Goal: Task Accomplishment & Management: Use online tool/utility

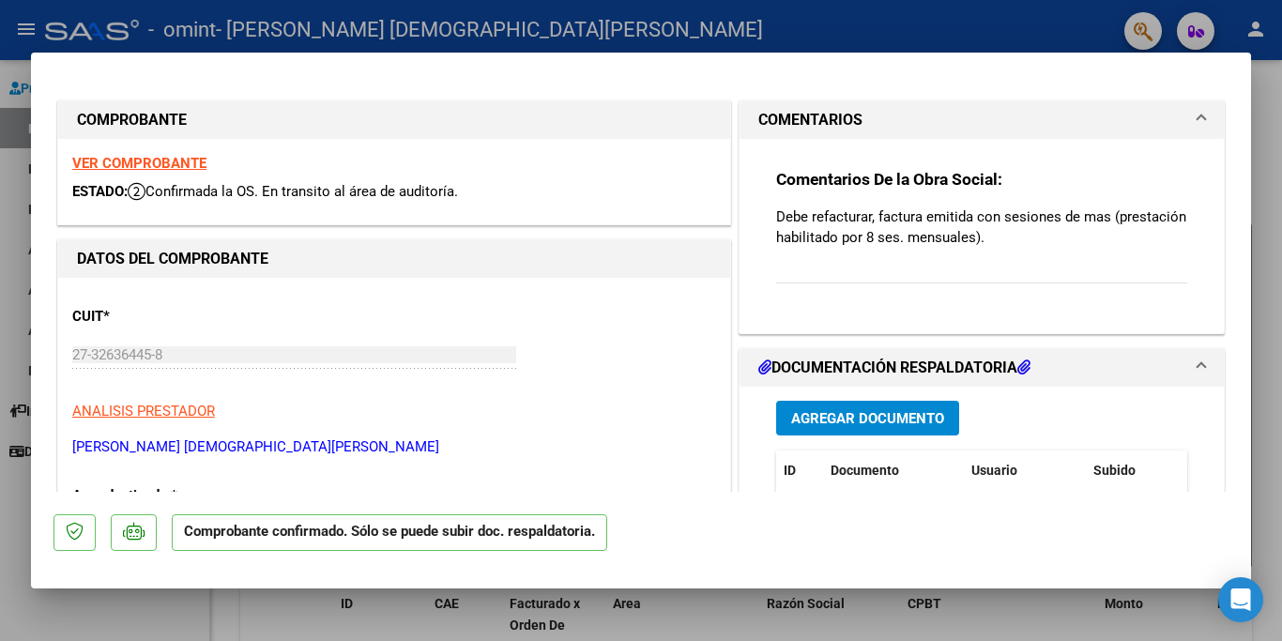
click at [1265, 207] on div at bounding box center [641, 320] width 1282 height 641
type input "$ 0,00"
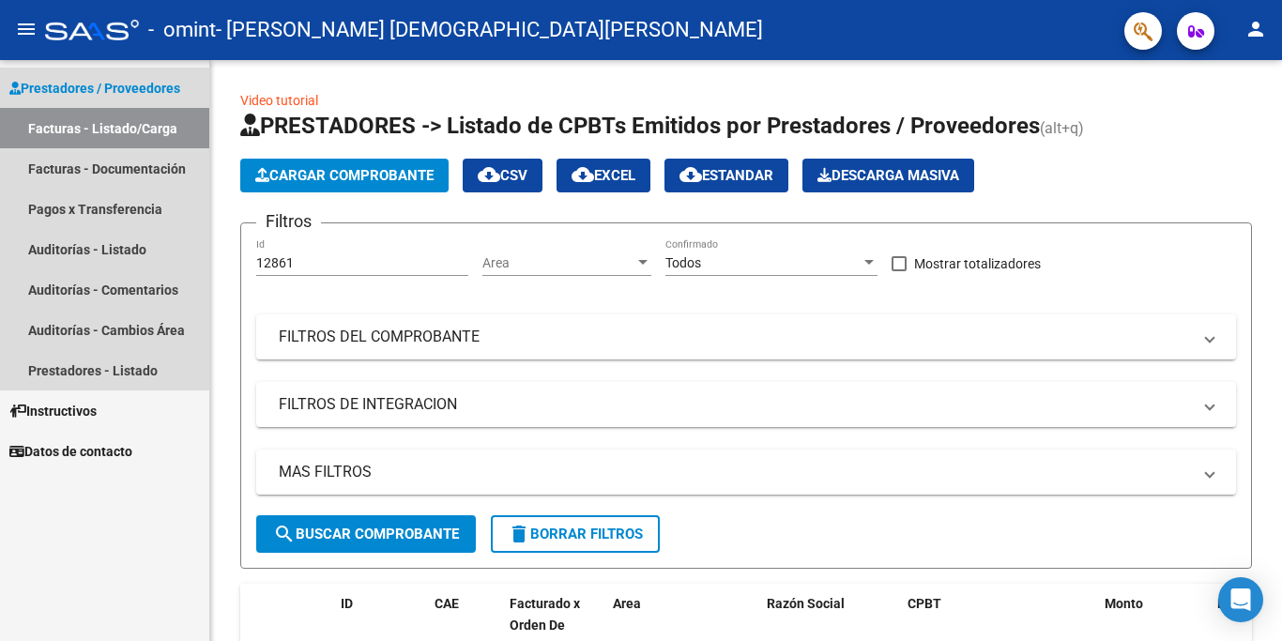
click at [103, 129] on link "Facturas - Listado/Carga" at bounding box center [104, 128] width 209 height 40
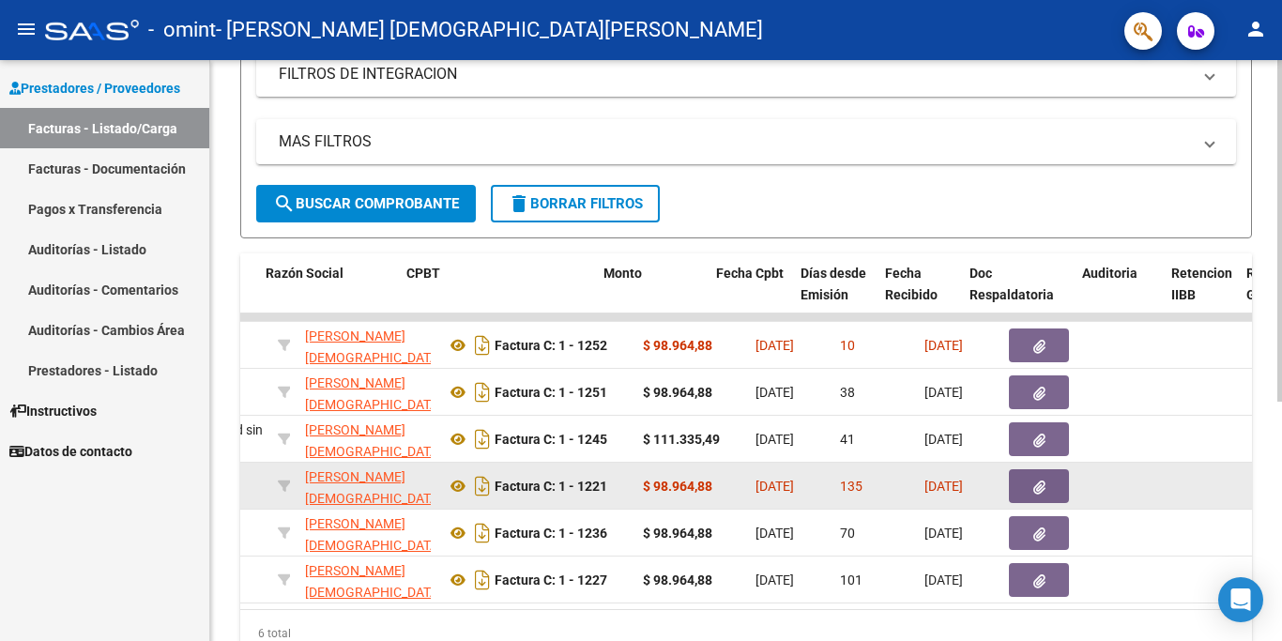
scroll to position [0, 501]
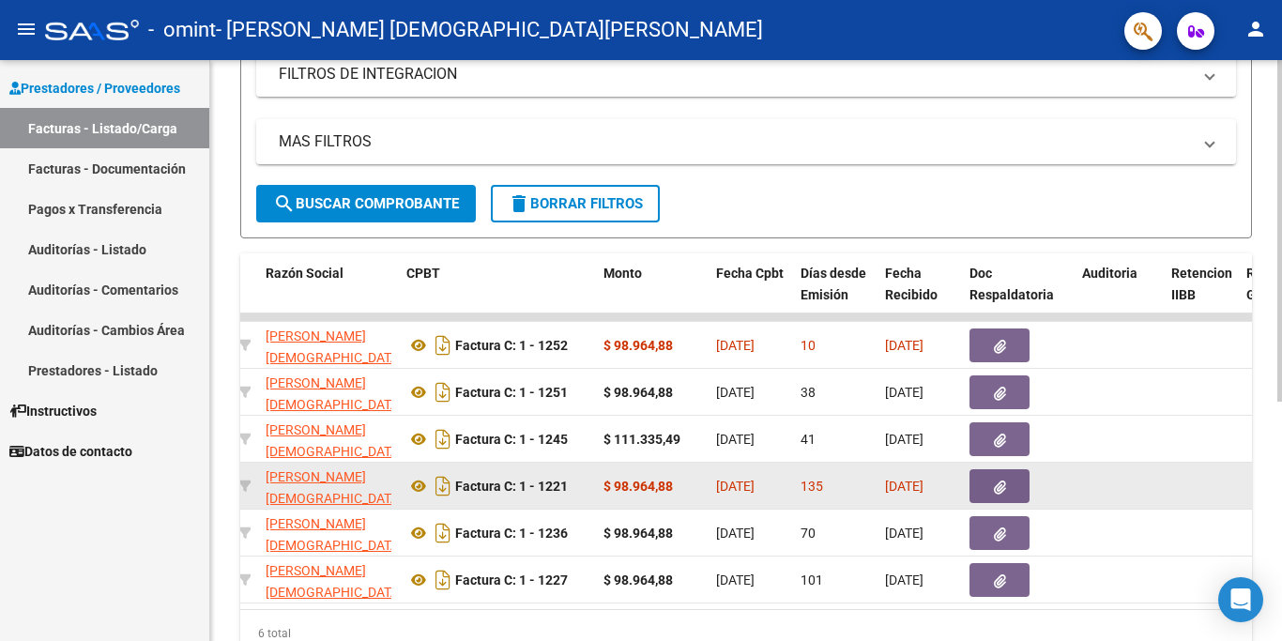
click at [1003, 482] on icon "button" at bounding box center [1000, 488] width 12 height 14
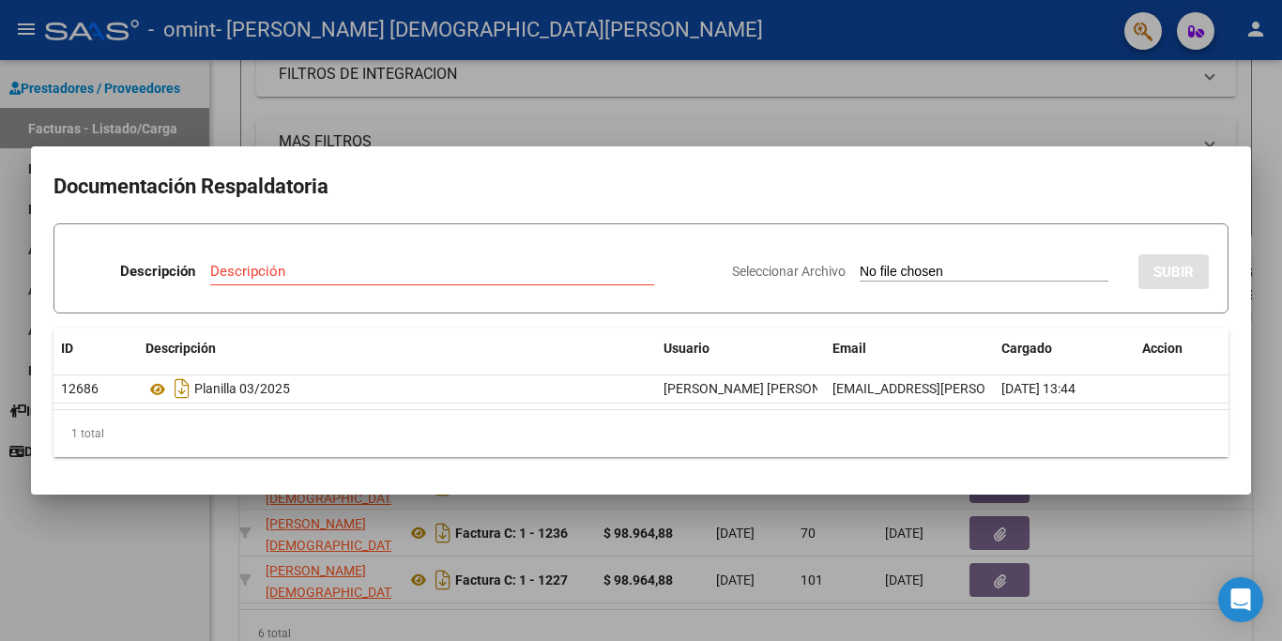
click at [1167, 568] on div at bounding box center [641, 320] width 1282 height 641
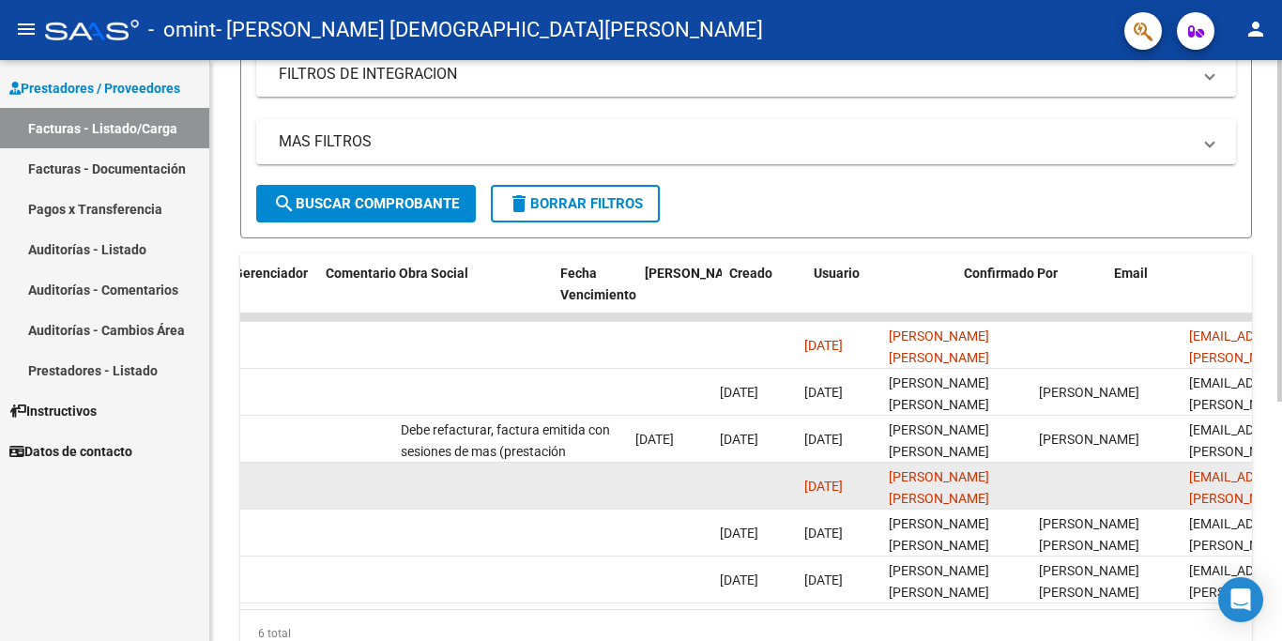
scroll to position [0, 2945]
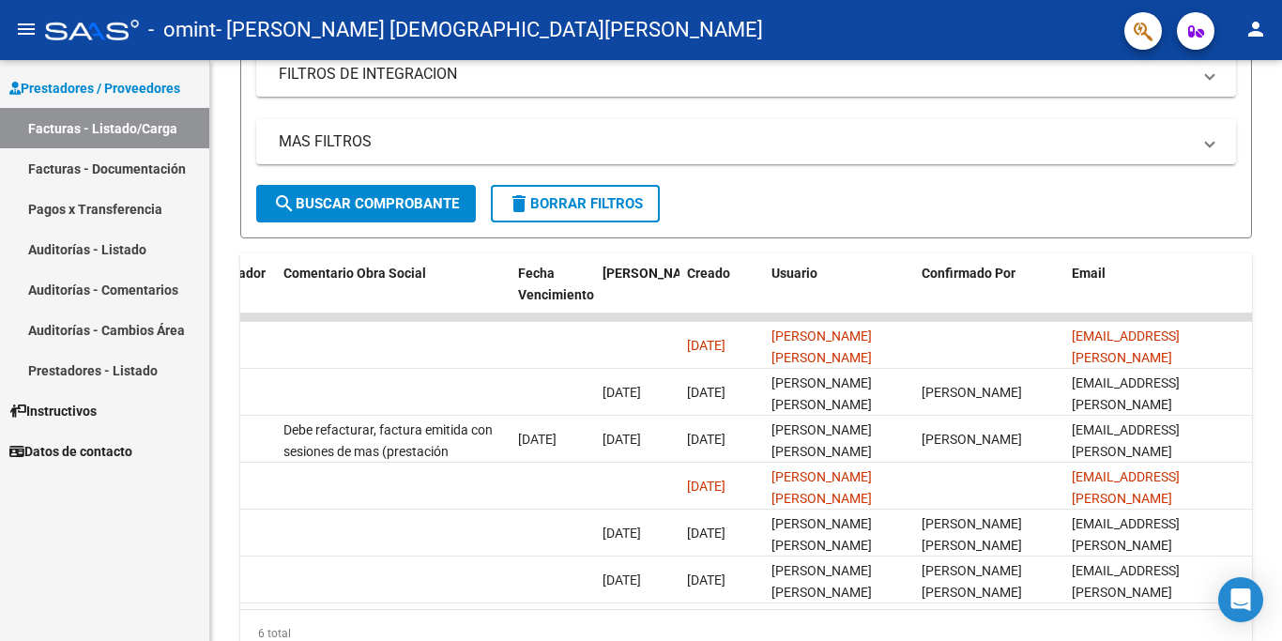
click at [1256, 40] on button "person" at bounding box center [1256, 30] width 38 height 38
click at [1225, 126] on button "exit_to_app Salir" at bounding box center [1217, 123] width 115 height 45
